Goal: Task Accomplishment & Management: Use online tool/utility

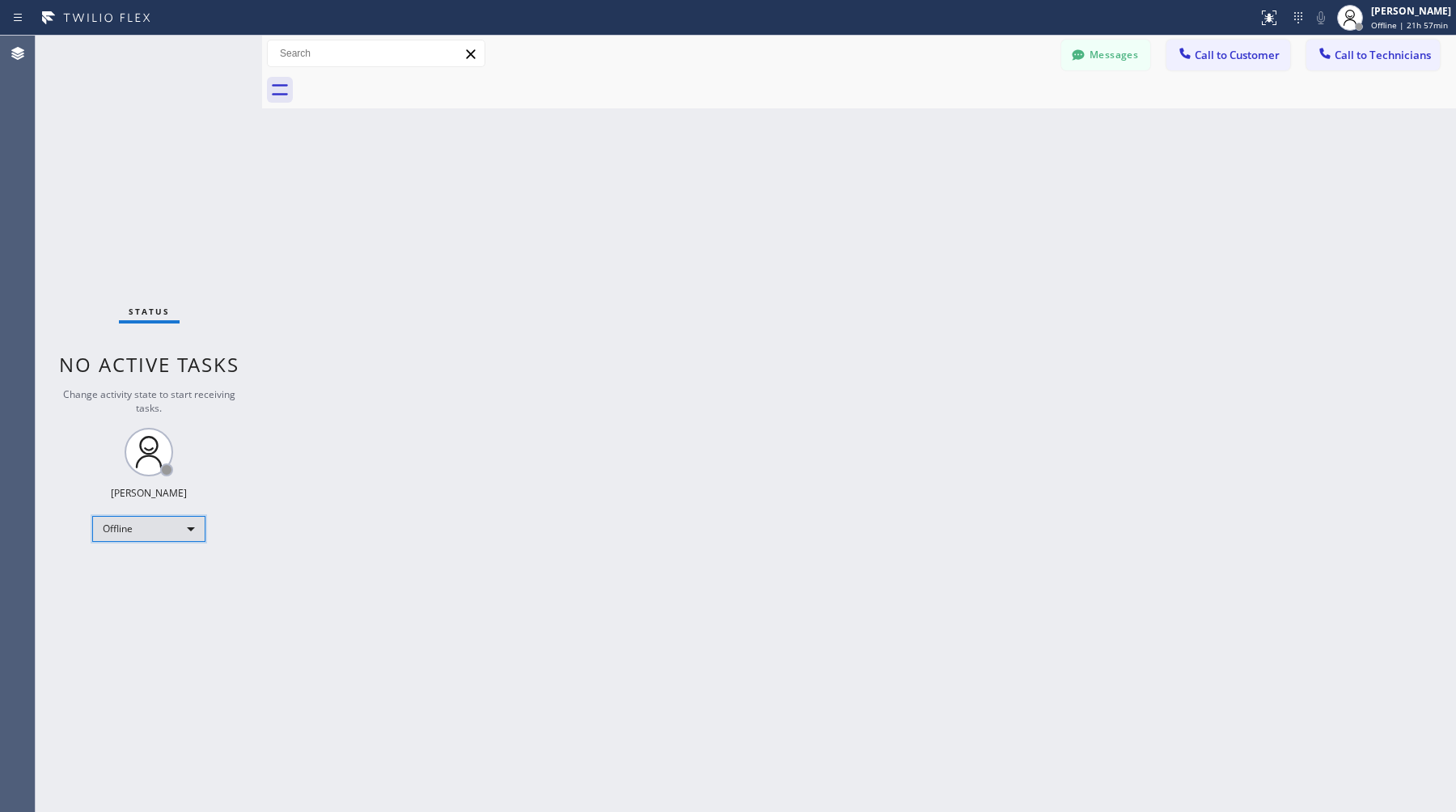
click at [163, 526] on div "Offline" at bounding box center [149, 528] width 113 height 25
click at [149, 569] on li "Available" at bounding box center [148, 571] width 110 height 19
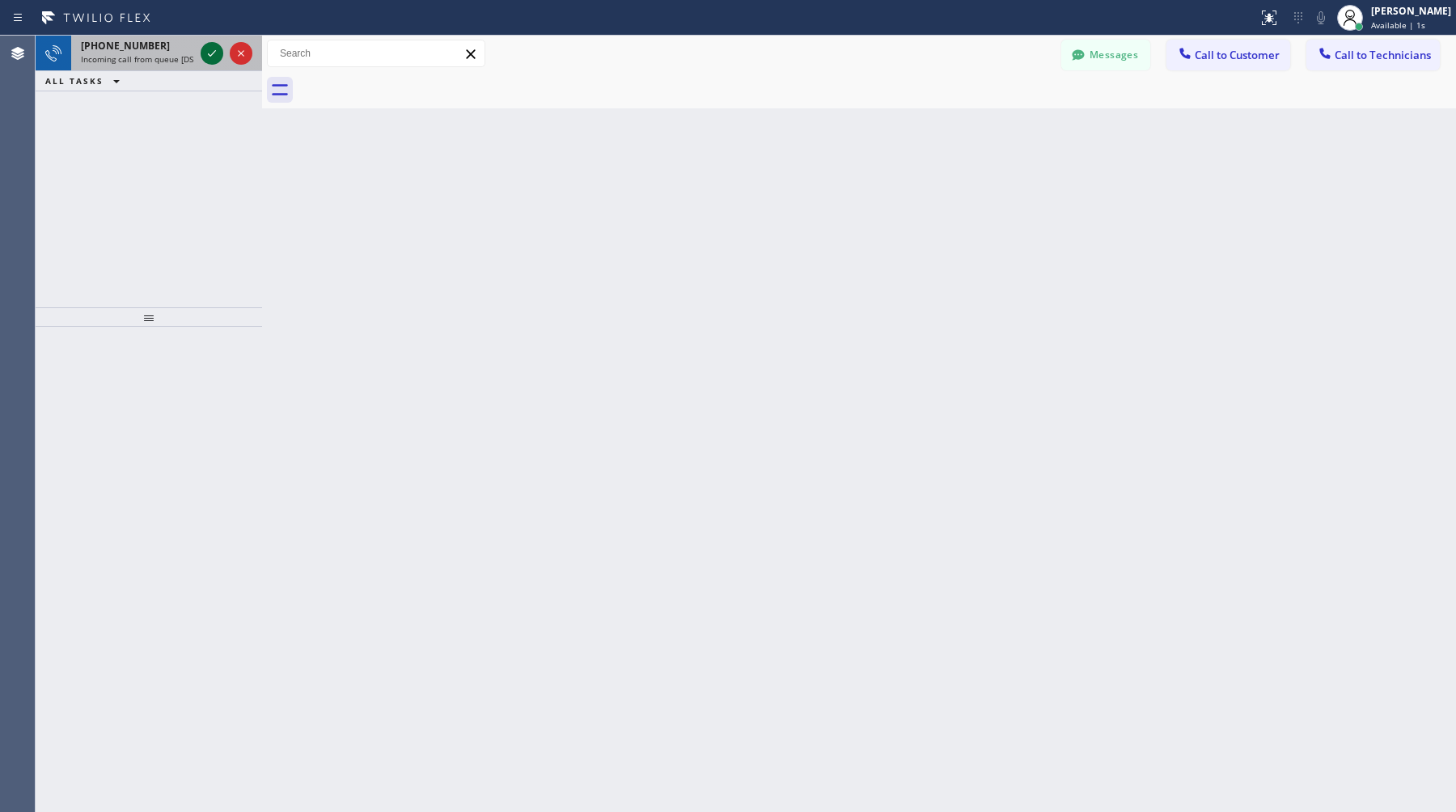
click at [218, 58] on icon at bounding box center [212, 54] width 19 height 19
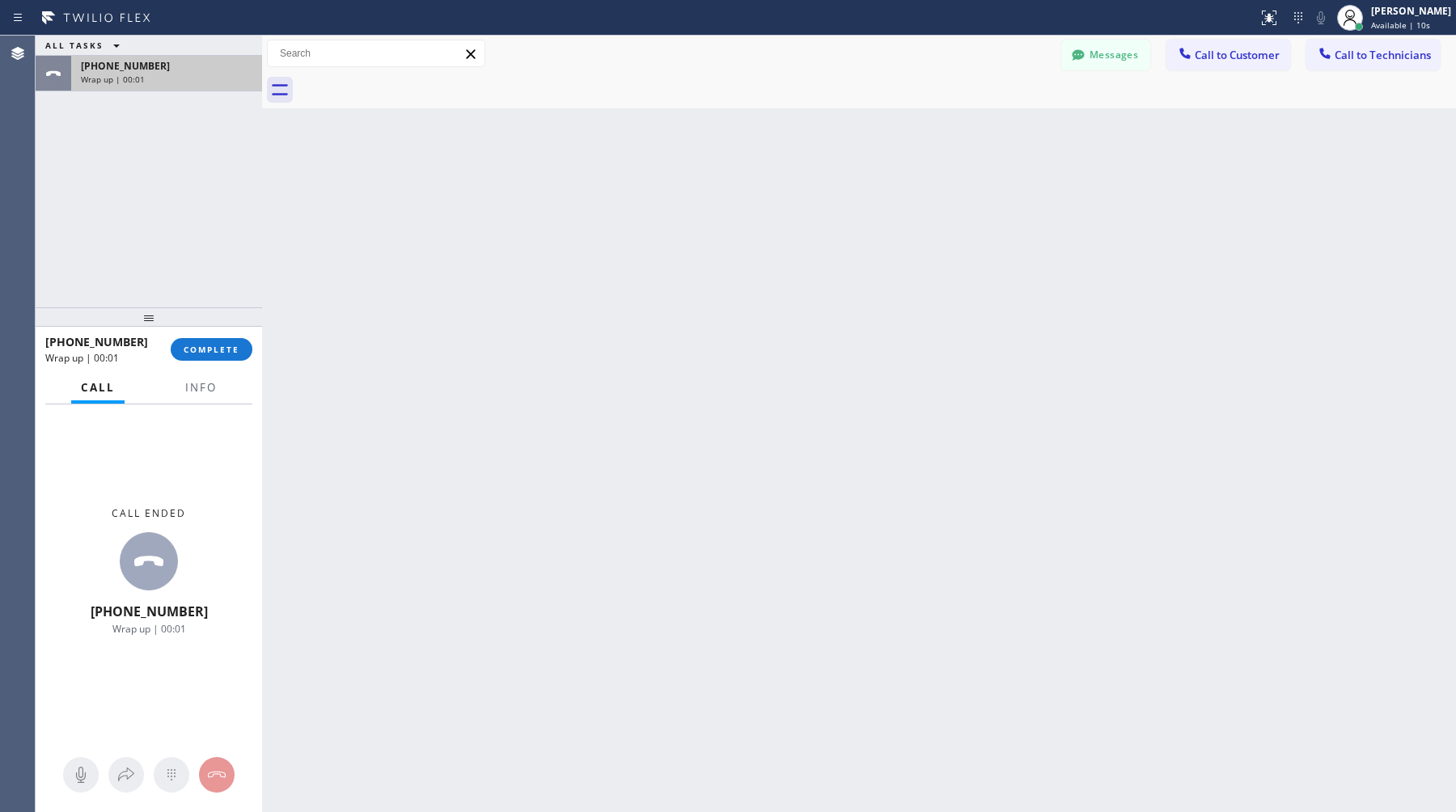
click at [149, 86] on div "[PHONE_NUMBER] Wrap up | 00:01" at bounding box center [164, 73] width 185 height 35
click at [228, 359] on button "COMPLETE" at bounding box center [211, 350] width 82 height 23
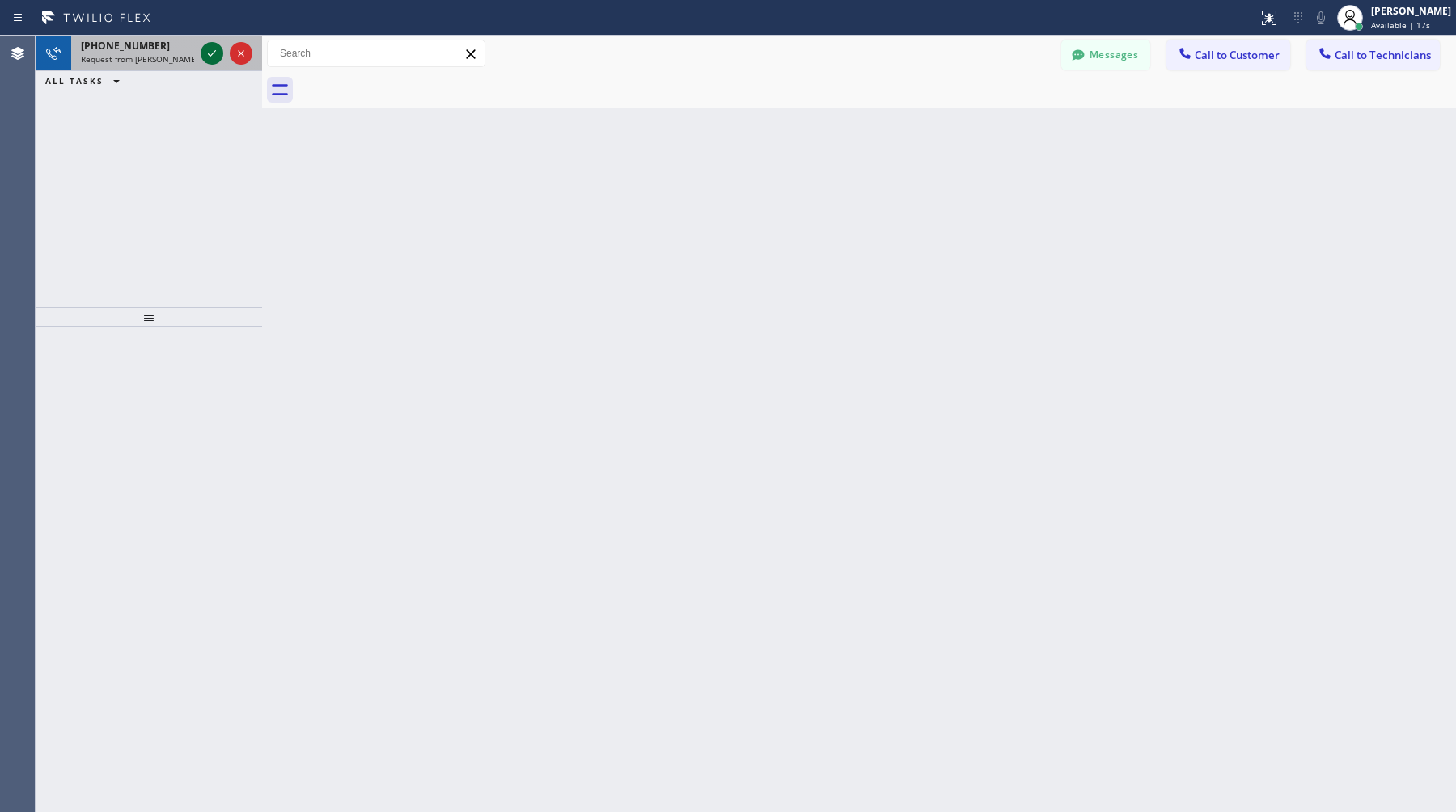
click at [210, 46] on icon at bounding box center [212, 54] width 19 height 19
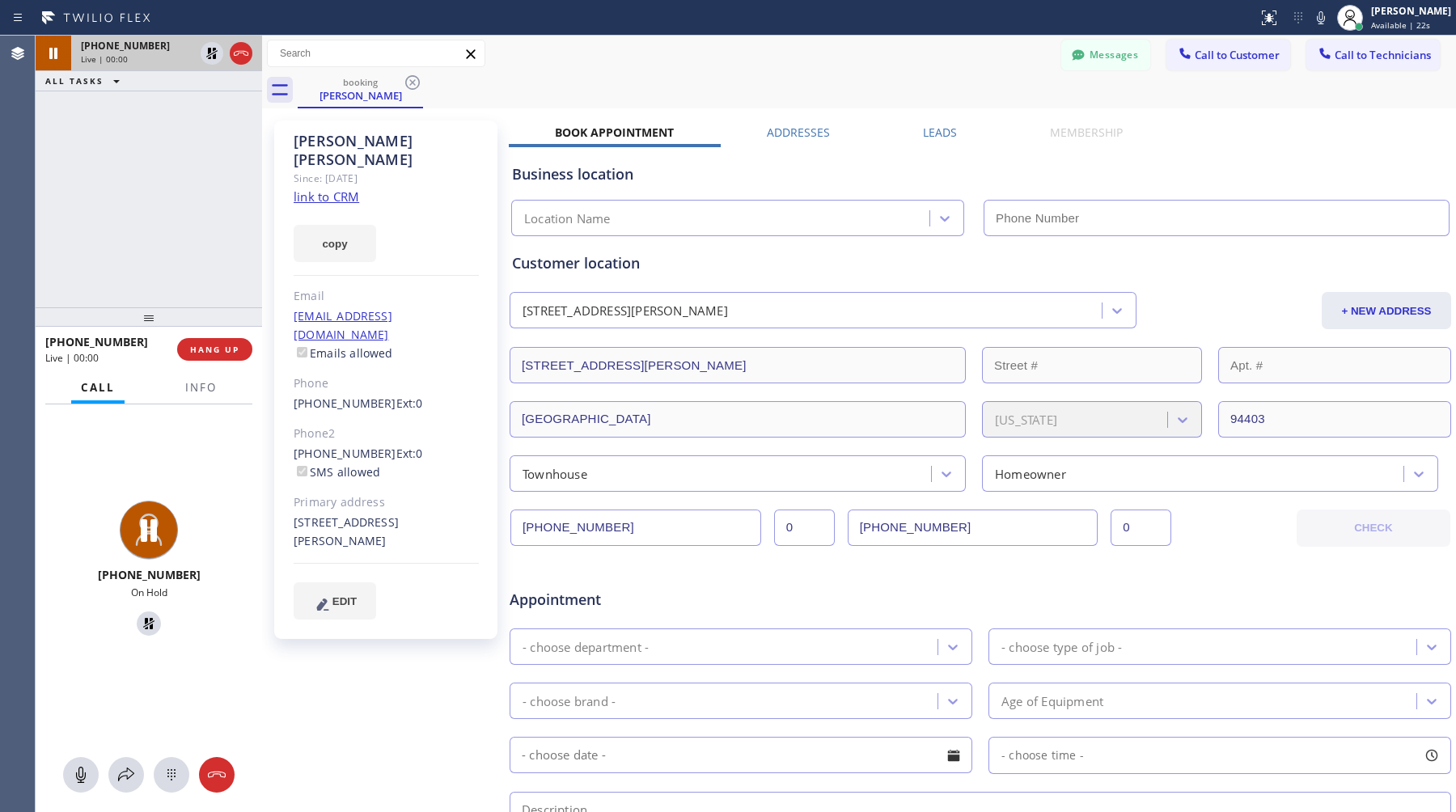
type input "[PHONE_NUMBER]"
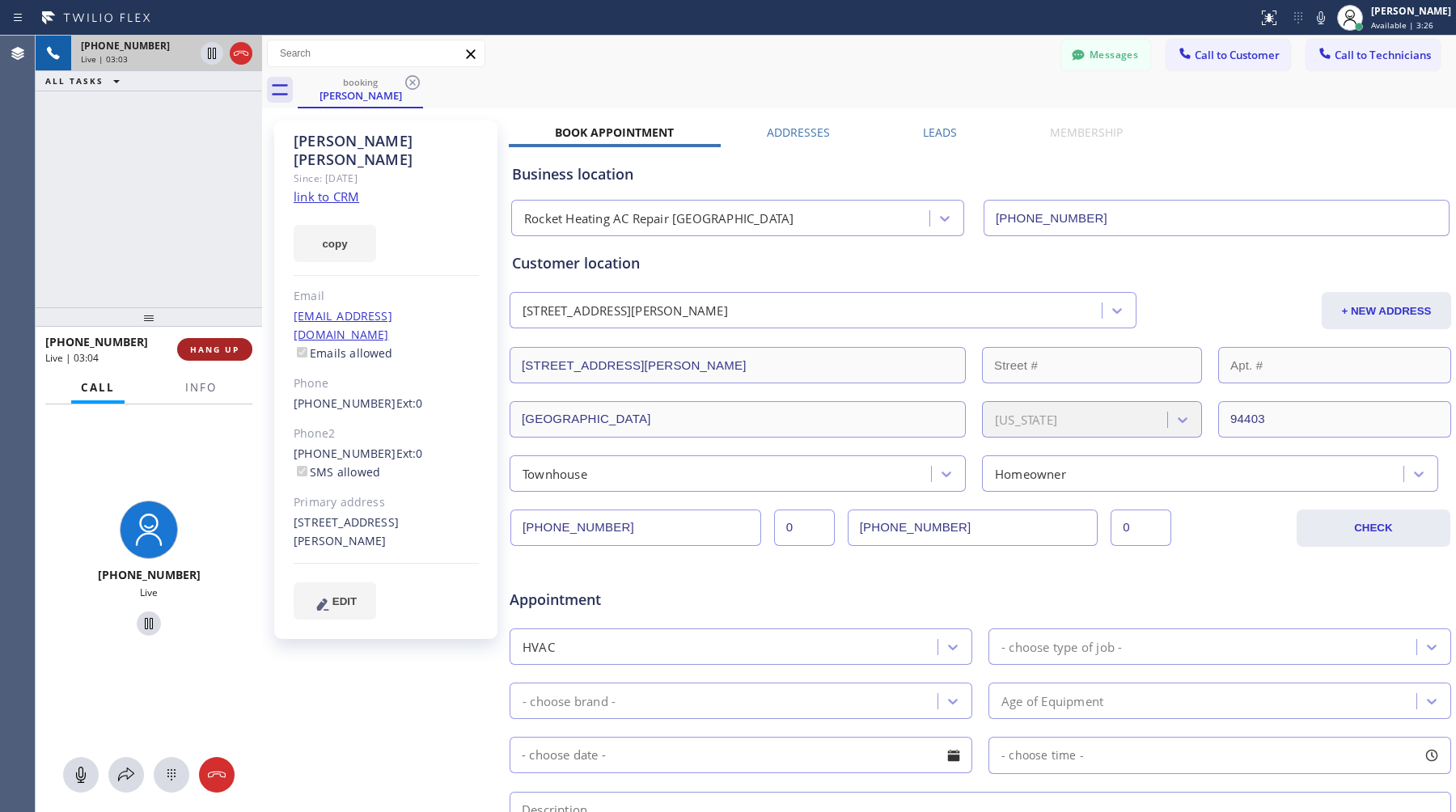
click at [234, 350] on span "HANG UP" at bounding box center [215, 349] width 49 height 11
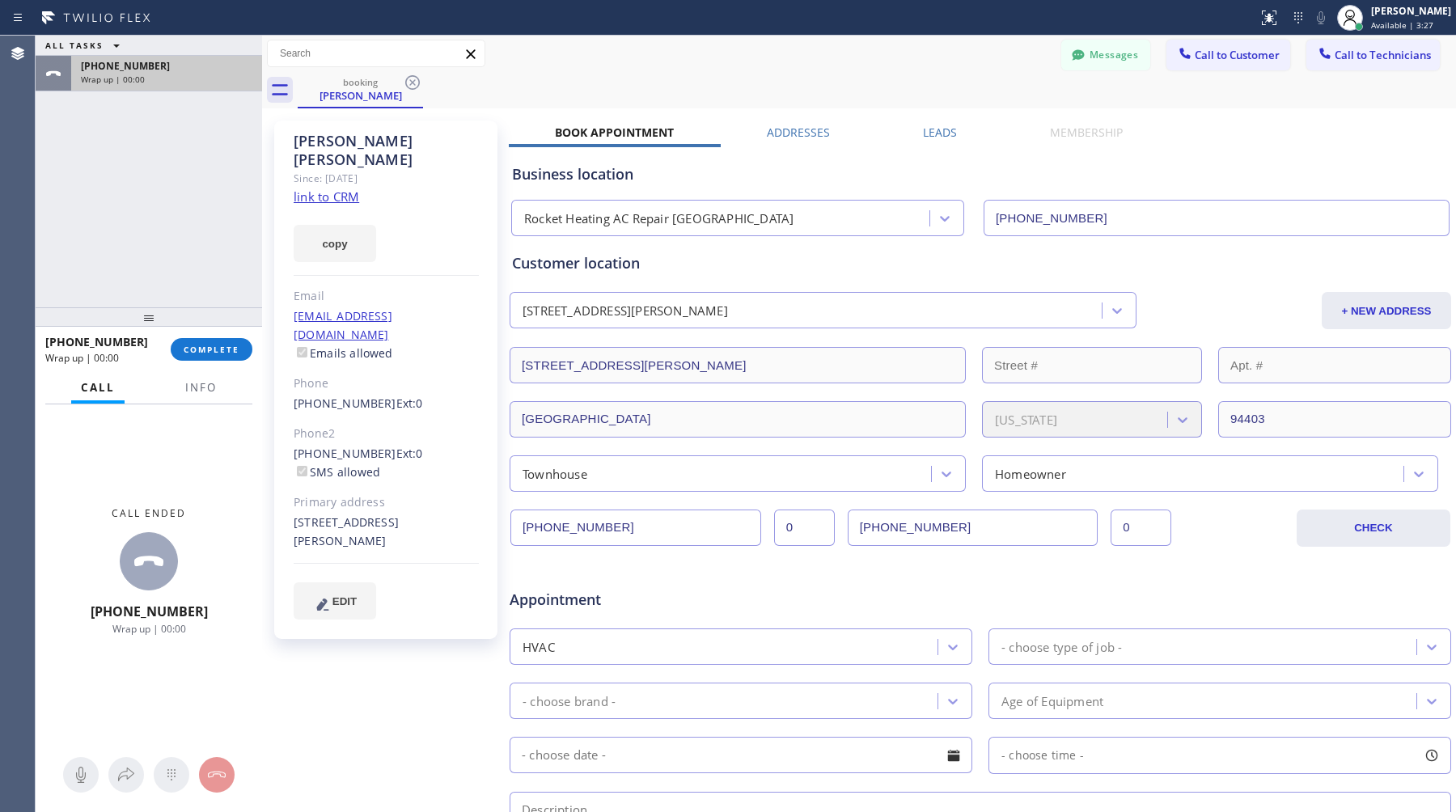
click at [193, 70] on div "[PHONE_NUMBER]" at bounding box center [166, 66] width 171 height 14
click at [215, 345] on span "COMPLETE" at bounding box center [211, 349] width 55 height 11
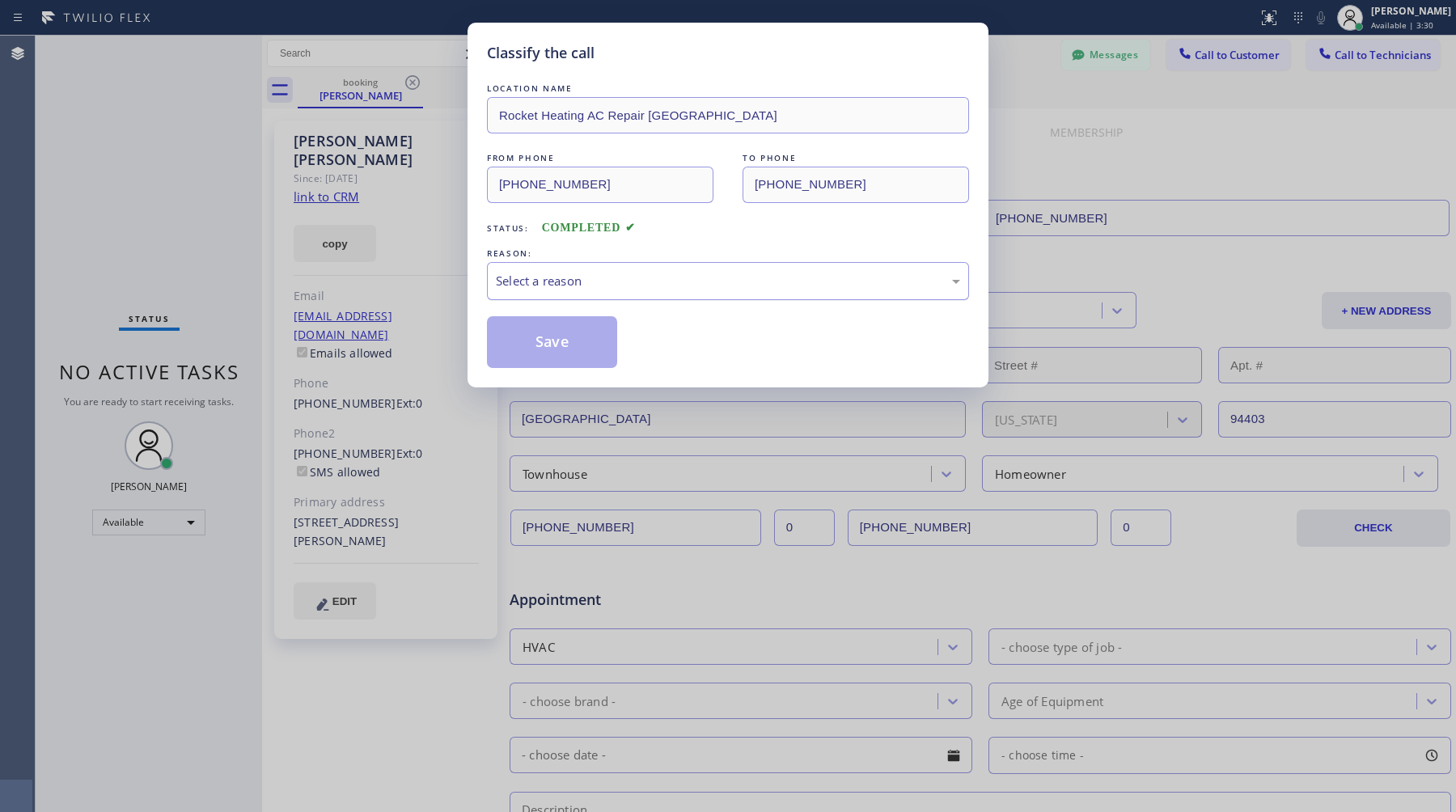
click at [579, 277] on div "Select a reason" at bounding box center [728, 280] width 464 height 18
click at [576, 352] on button "Save" at bounding box center [552, 342] width 130 height 52
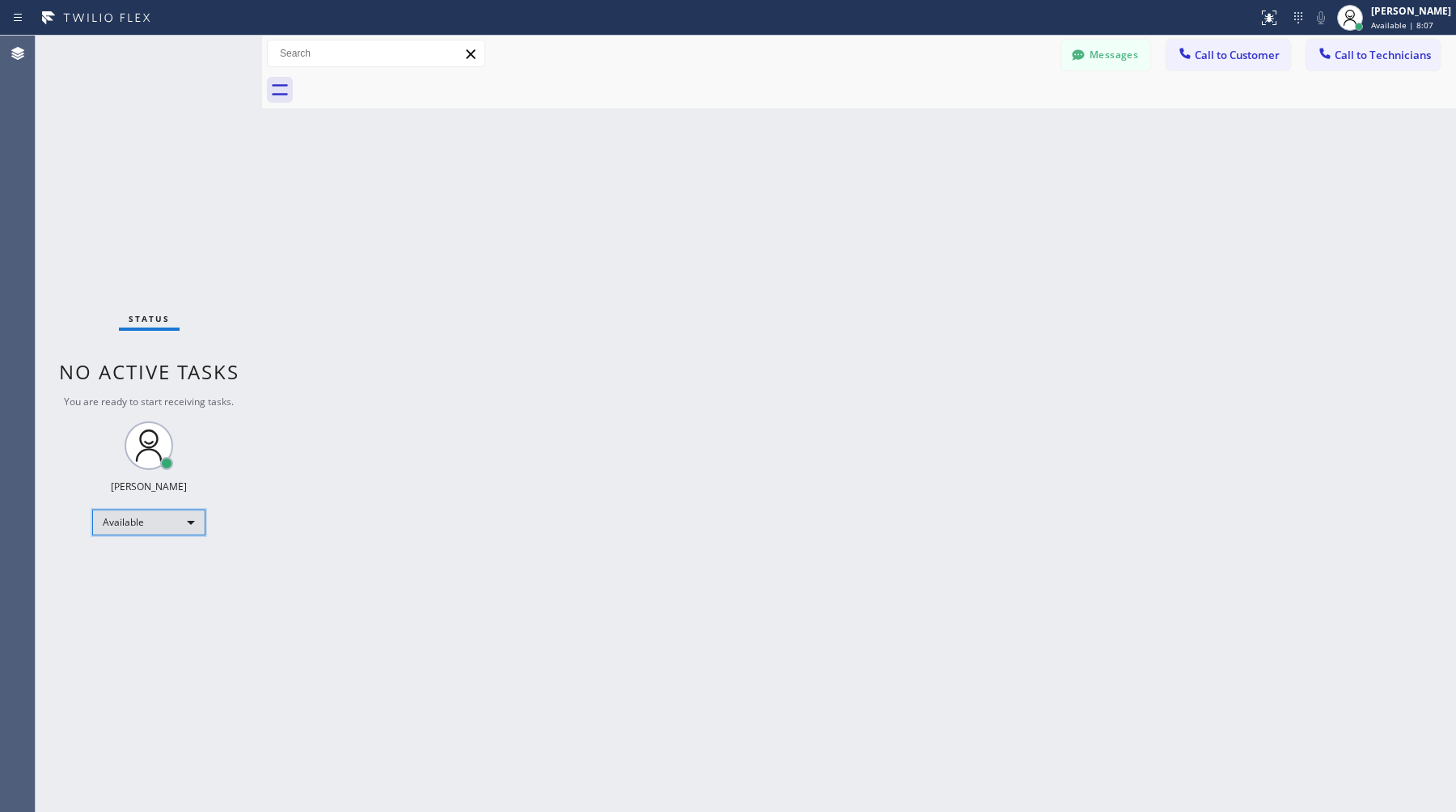
click at [192, 521] on div "Available" at bounding box center [149, 522] width 113 height 25
click at [176, 549] on li "Offline" at bounding box center [148, 544] width 110 height 19
